Goal: Task Accomplishment & Management: Complete application form

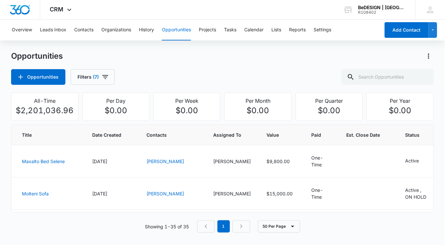
scroll to position [11, 0]
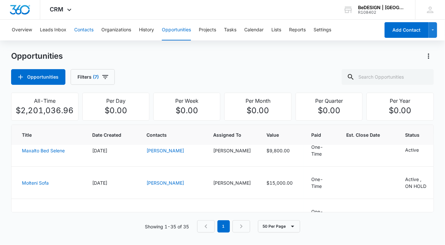
click at [80, 28] on button "Contacts" at bounding box center [83, 30] width 19 height 21
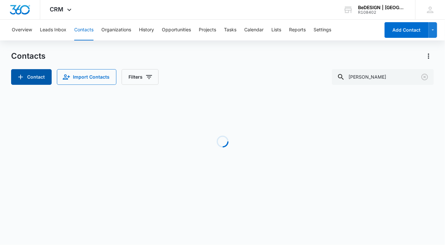
click at [25, 76] on button "Contact" at bounding box center [31, 77] width 41 height 16
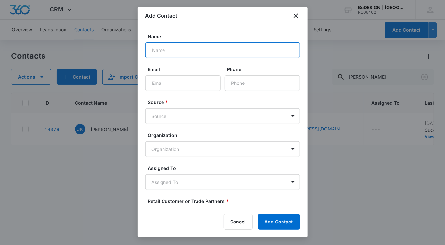
click at [167, 48] on input "Name" at bounding box center [222, 50] width 154 height 16
type input "[PERSON_NAME] Fest"
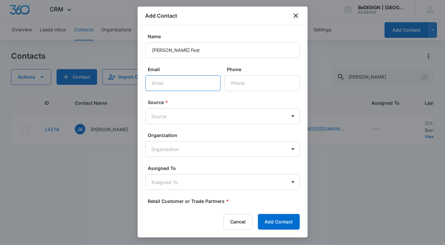
click at [162, 83] on input "Email" at bounding box center [182, 84] width 75 height 16
paste input "[PERSON_NAME][EMAIL_ADDRESS][DOMAIN_NAME]"
type input "[PERSON_NAME][EMAIL_ADDRESS][DOMAIN_NAME]"
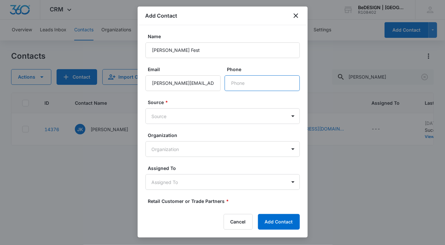
click at [238, 86] on input "Phone" at bounding box center [262, 84] width 75 height 16
type input "[PHONE_NUMBER]"
click at [160, 116] on body "CRM Apps Reputation Websites Forms CRM Email Social Payments POS Content Ads In…" at bounding box center [222, 122] width 445 height 245
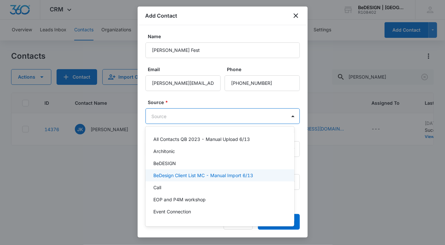
click at [163, 188] on div "Call" at bounding box center [219, 187] width 132 height 7
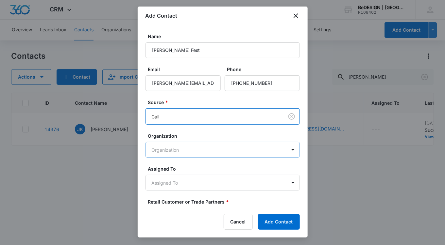
click at [175, 152] on body "CRM Apps Reputation Websites Forms CRM Email Social Payments POS Content Ads In…" at bounding box center [222, 122] width 445 height 245
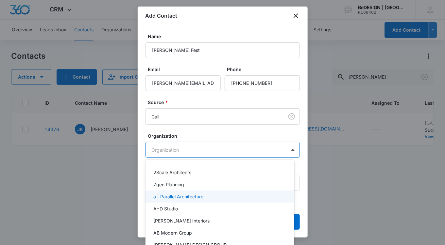
click at [189, 131] on div at bounding box center [222, 122] width 445 height 245
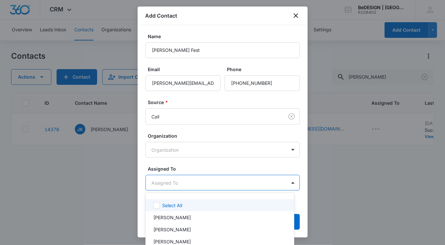
click at [169, 182] on body "CRM Apps Reputation Websites Forms CRM Email Social Payments POS Content Ads In…" at bounding box center [222, 122] width 445 height 245
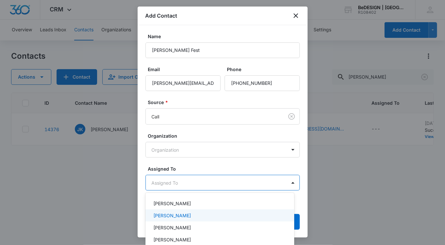
scroll to position [135, 0]
click at [178, 214] on p "[PERSON_NAME]" at bounding box center [172, 215] width 38 height 7
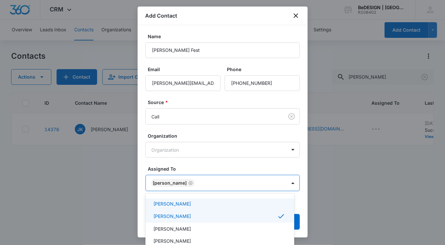
click at [196, 159] on div at bounding box center [222, 122] width 445 height 245
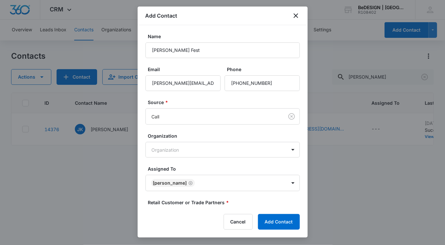
scroll to position [45, 0]
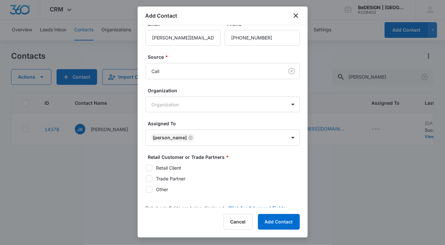
click at [147, 179] on icon at bounding box center [149, 179] width 6 height 6
click at [146, 179] on input "Trade Partner" at bounding box center [145, 179] width 0 height 0
checkbox input "true"
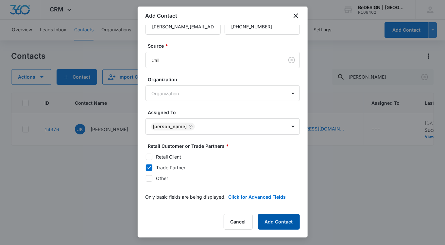
click at [278, 221] on button "Add Contact" at bounding box center [279, 222] width 42 height 16
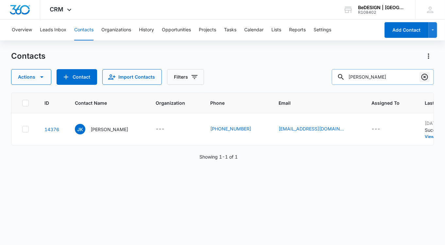
click at [423, 77] on icon "Clear" at bounding box center [425, 77] width 8 height 8
